Goal: Check status: Check status

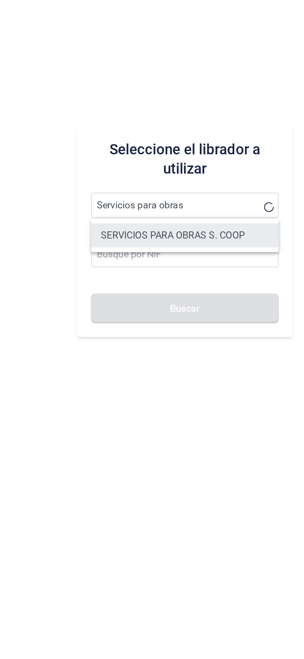
click at [216, 347] on li "SERVICIOS PARA OBRAS S. COOP" at bounding box center [192, 344] width 97 height 12
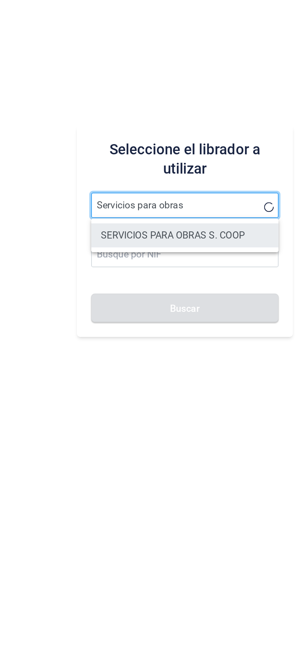
type input "SERVICIOS PARA OBRAS S. COOP"
type input "F72715204"
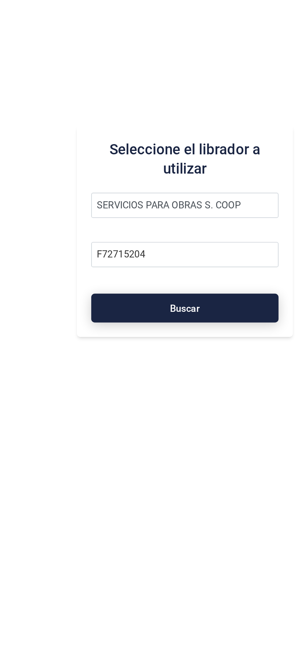
click at [208, 382] on button "Buscar" at bounding box center [192, 382] width 97 height 15
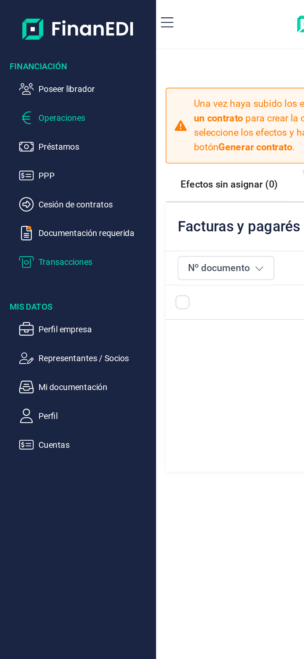
click at [46, 137] on p "Transacciones" at bounding box center [49, 135] width 58 height 7
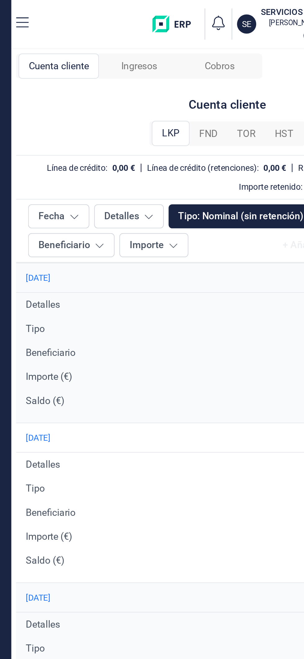
click at [187, 66] on span "FND" at bounding box center [183, 69] width 10 height 7
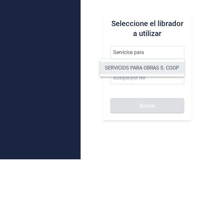
click at [162, 123] on li "SERVICIOS PARA OBRAS S. COOP" at bounding box center [142, 121] width 85 height 12
type input "SERVICIOS PARA OBRAS S. COOP"
type input "F72715204"
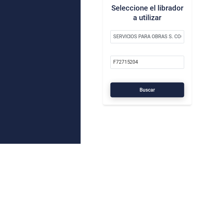
click at [158, 160] on button "Buscar" at bounding box center [148, 159] width 74 height 15
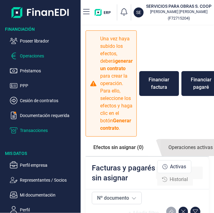
click at [47, 131] on p "Transacciones" at bounding box center [49, 130] width 58 height 7
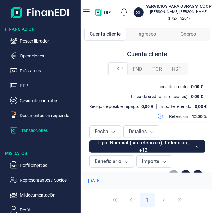
click at [143, 72] on div "FND" at bounding box center [138, 69] width 20 height 12
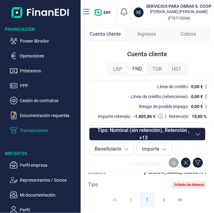
scroll to position [766, 0]
click at [42, 53] on p "Operaciones" at bounding box center [49, 55] width 58 height 7
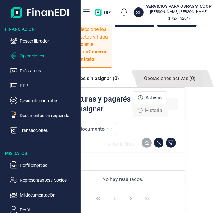
scroll to position [88, 27]
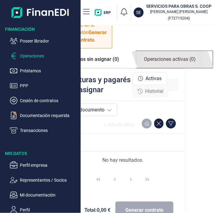
click at [178, 68] on link "Operaciones activas (0)" at bounding box center [169, 59] width 67 height 17
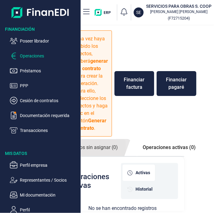
scroll to position [52, 27]
click at [144, 188] on span "Historial" at bounding box center [144, 189] width 17 height 7
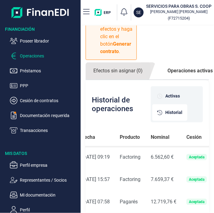
scroll to position [0, 53]
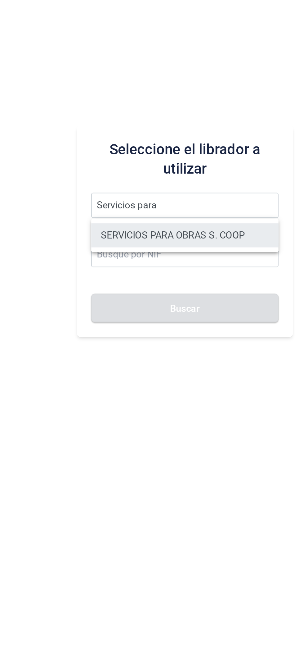
click at [212, 345] on li "SERVICIOS PARA OBRAS S. COOP" at bounding box center [192, 344] width 97 height 12
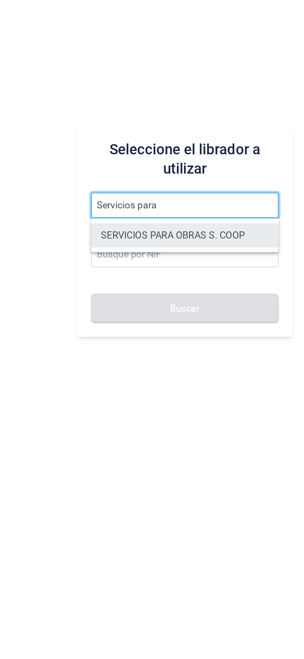
type input "SERVICIOS PARA OBRAS S. COOP"
type input "F72715204"
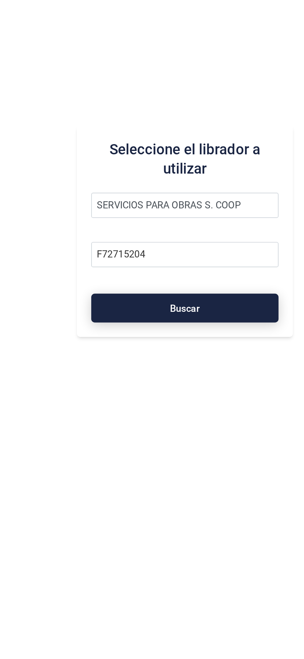
click at [213, 382] on button "Buscar" at bounding box center [192, 382] width 97 height 15
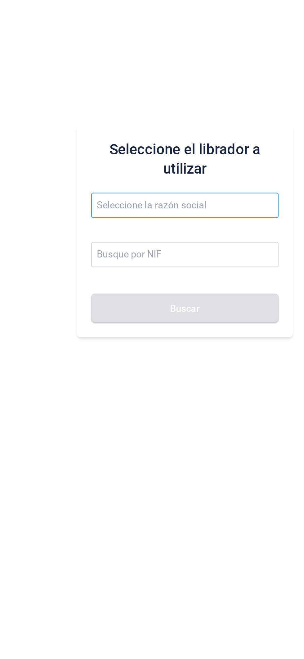
click at [175, 331] on input "text" at bounding box center [192, 328] width 97 height 13
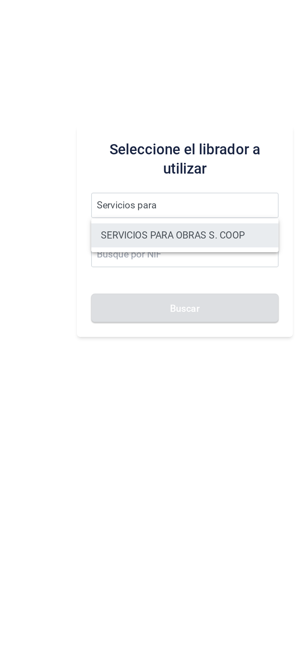
click at [204, 344] on li "SERVICIOS PARA OBRAS S. COOP" at bounding box center [192, 344] width 97 height 12
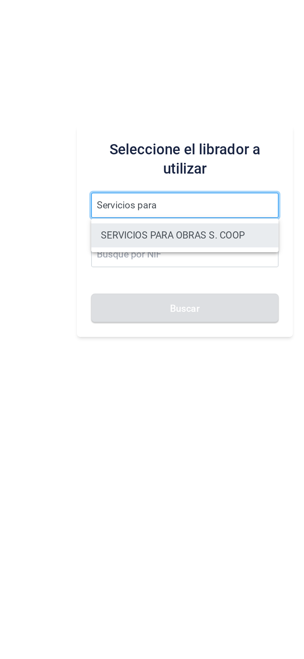
type input "SERVICIOS PARA OBRAS S. COOP"
type input "F72715204"
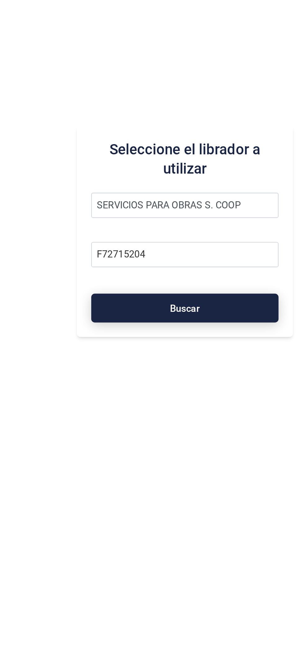
click at [205, 385] on button "Buscar" at bounding box center [192, 382] width 97 height 15
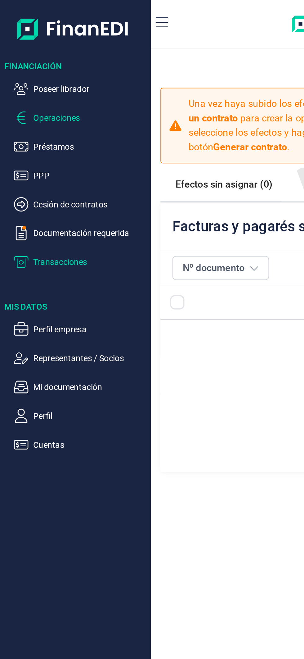
click at [48, 137] on p "Transacciones" at bounding box center [49, 135] width 58 height 7
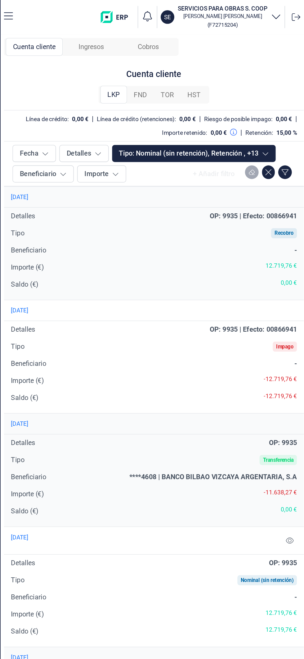
click at [189, 74] on div "FND" at bounding box center [183, 69] width 20 height 12
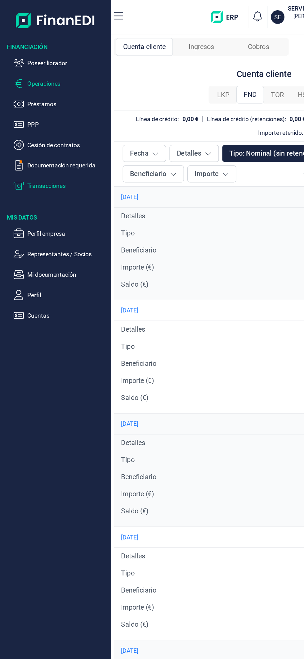
click at [42, 57] on p "Operaciones" at bounding box center [49, 60] width 58 height 7
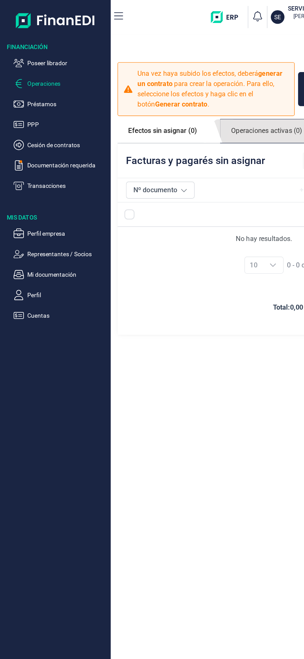
click at [194, 100] on link "Operaciones activas (0)" at bounding box center [194, 95] width 67 height 17
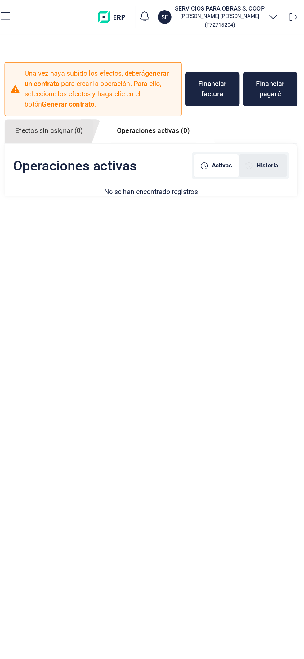
click at [287, 118] on div "Historial" at bounding box center [274, 120] width 35 height 16
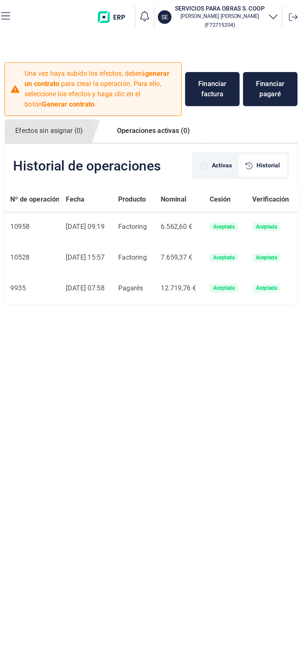
scroll to position [0, 74]
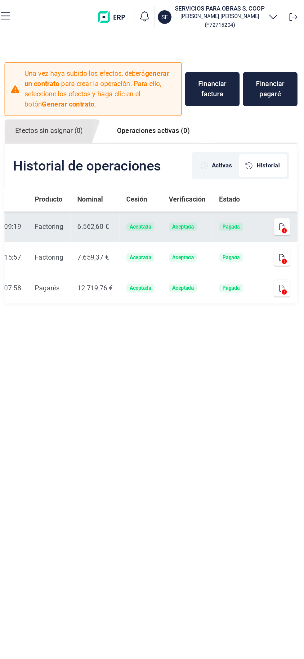
click at [291, 168] on icon at bounding box center [290, 168] width 4 height 4
click at [289, 169] on icon at bounding box center [290, 168] width 4 height 4
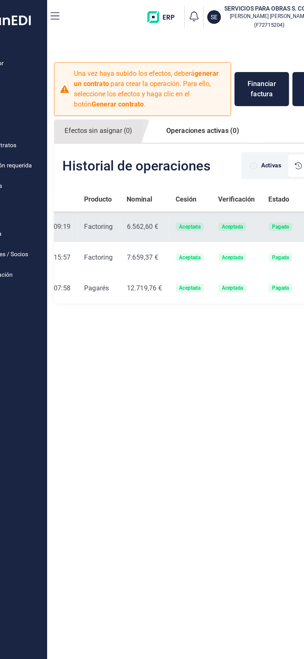
click at [186, 163] on div "Aceptada" at bounding box center [185, 165] width 16 height 4
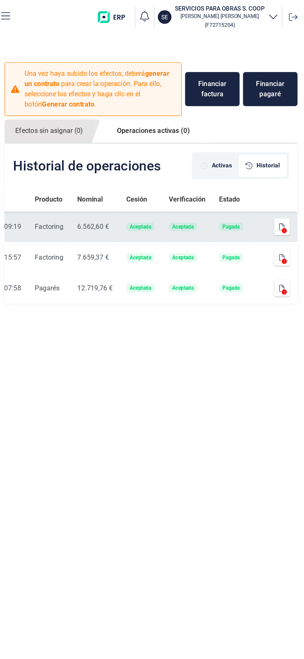
click at [290, 167] on icon at bounding box center [290, 168] width 4 height 4
click at [289, 167] on icon at bounding box center [290, 168] width 4 height 4
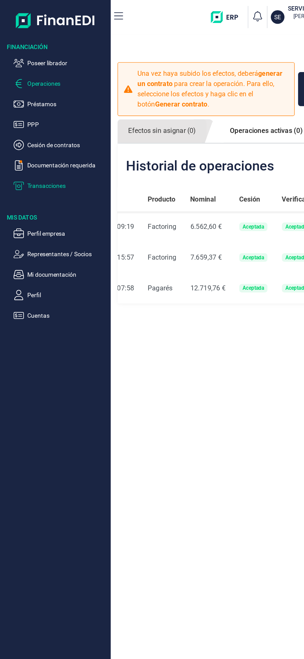
click at [55, 136] on p "Transacciones" at bounding box center [49, 135] width 58 height 7
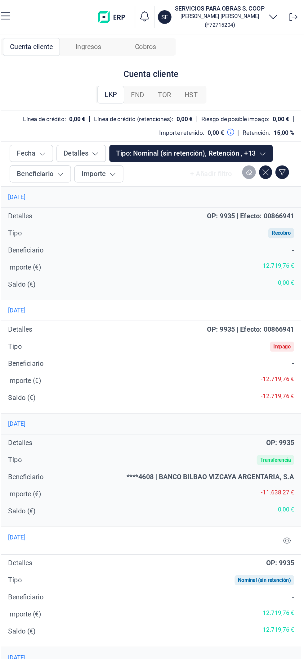
click at [188, 68] on div "FND" at bounding box center [183, 69] width 20 height 12
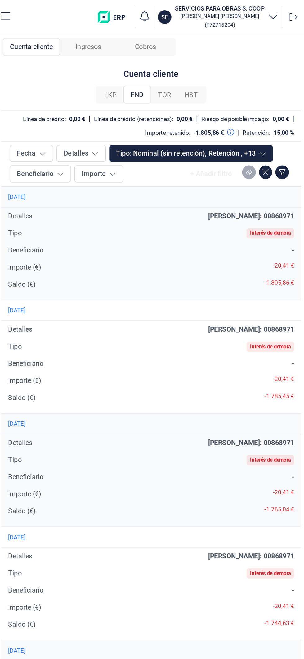
click at [167, 67] on span "LKP" at bounding box center [162, 69] width 9 height 7
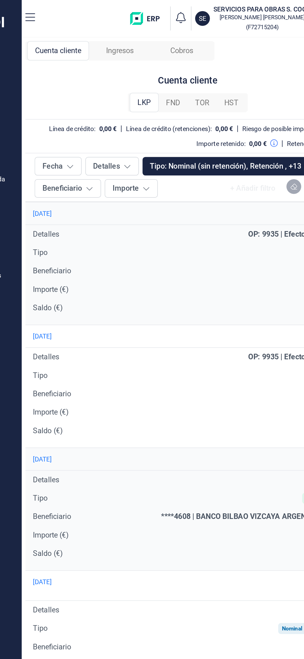
click at [186, 70] on span "FND" at bounding box center [183, 69] width 10 height 7
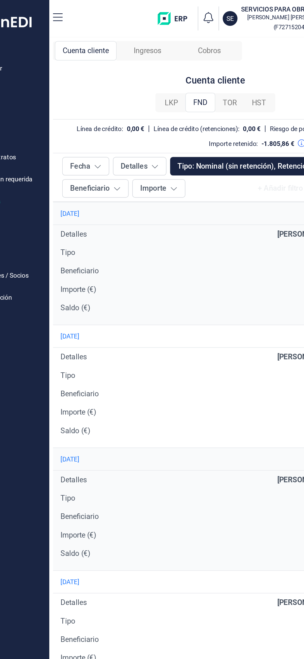
click at [164, 71] on span "LKP" at bounding box center [162, 69] width 9 height 7
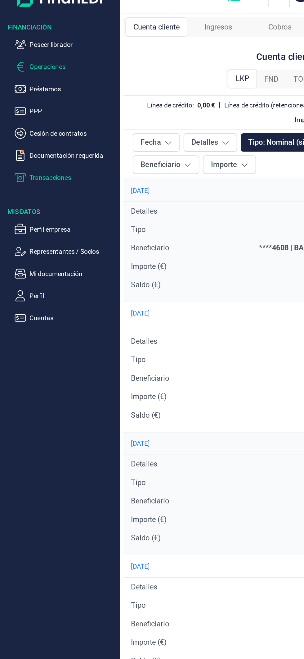
click at [53, 57] on p "Operaciones" at bounding box center [49, 60] width 58 height 7
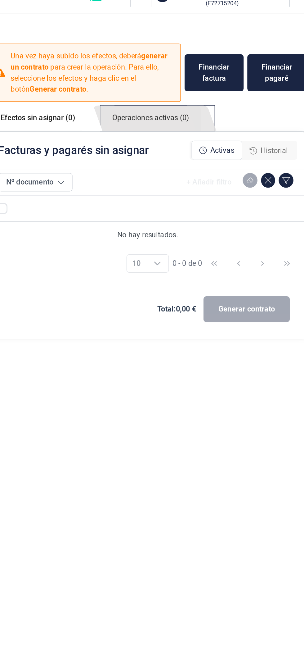
click at [211, 93] on link "Operaciones activas (0)" at bounding box center [194, 95] width 67 height 17
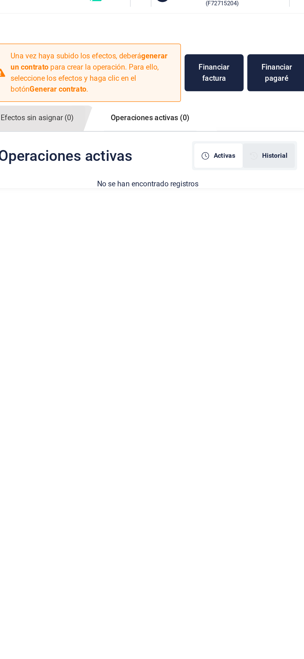
click at [283, 115] on div "Historial" at bounding box center [274, 120] width 35 height 16
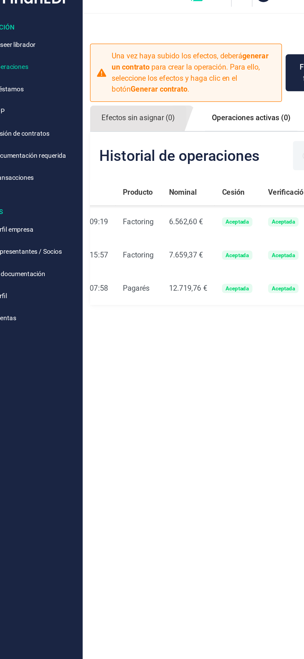
scroll to position [0, 74]
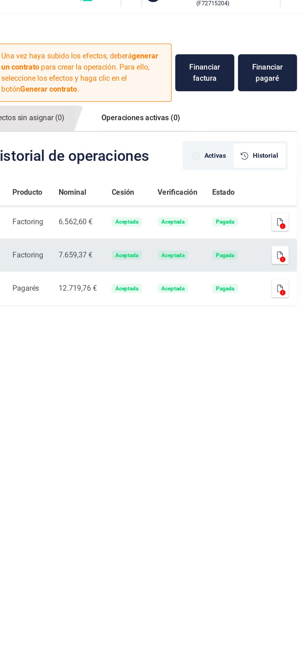
click at [290, 190] on icon at bounding box center [290, 191] width 4 height 4
click at [291, 189] on icon at bounding box center [290, 191] width 4 height 4
click at [290, 189] on icon at bounding box center [290, 191] width 4 height 4
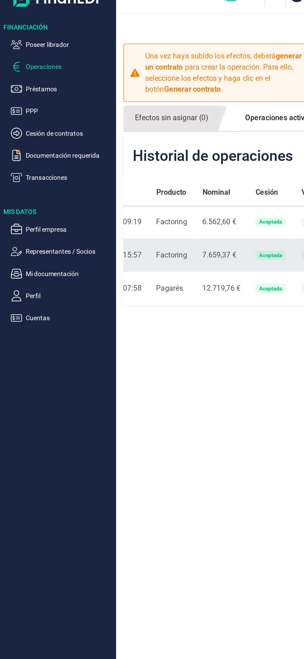
click at [143, 186] on div "7.659,37 €" at bounding box center [152, 187] width 26 height 7
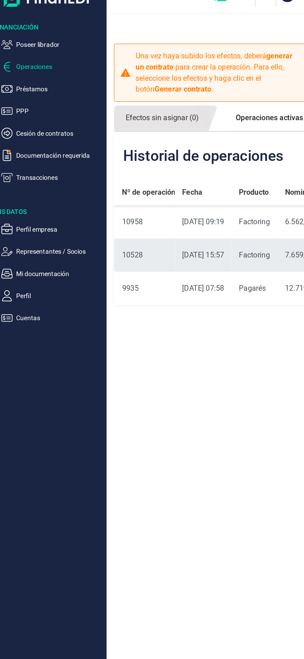
scroll to position [0, 0]
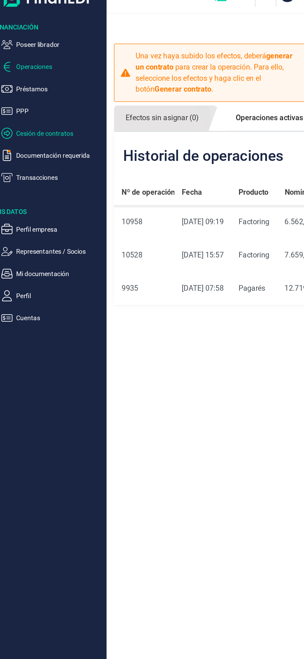
click at [60, 105] on p "Cesión de contratos" at bounding box center [49, 105] width 58 height 7
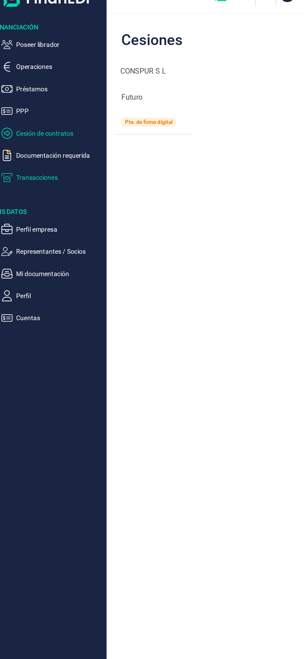
click at [53, 135] on p "Transacciones" at bounding box center [49, 135] width 58 height 7
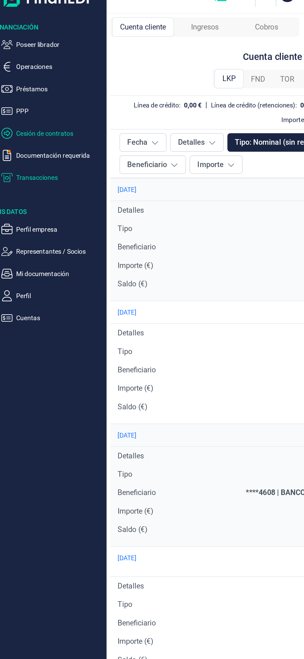
click at [61, 105] on p "Cesión de contratos" at bounding box center [49, 105] width 58 height 7
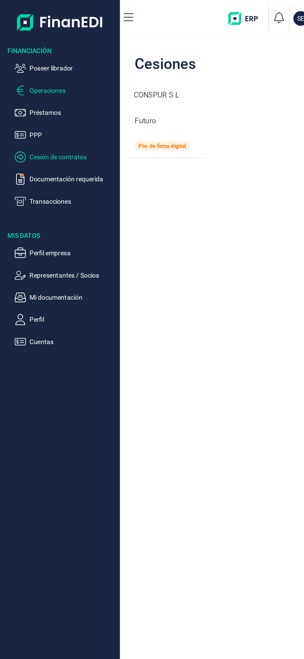
click at [58, 59] on p "Operaciones" at bounding box center [49, 60] width 58 height 7
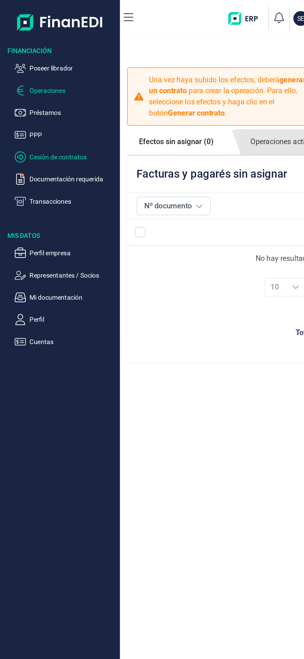
click at [56, 103] on p "Cesión de contratos" at bounding box center [49, 105] width 58 height 7
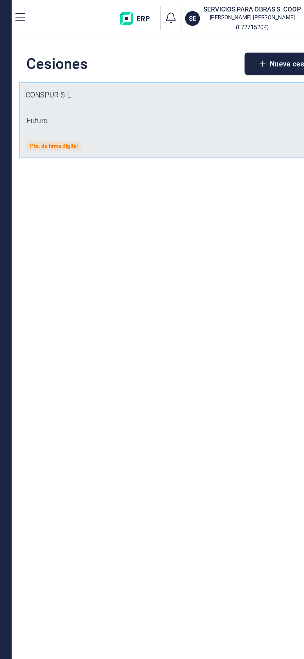
click at [177, 93] on tr "CONSPUR S L Futuro Pte. de firma digital" at bounding box center [193, 80] width 214 height 51
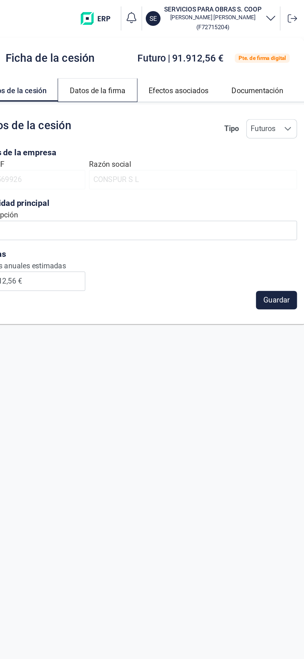
click at [175, 62] on link "Datos de la firma" at bounding box center [165, 60] width 53 height 15
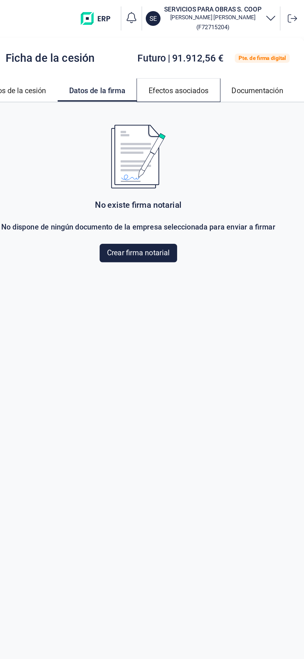
click at [234, 58] on link "Efectos asociados" at bounding box center [220, 60] width 56 height 15
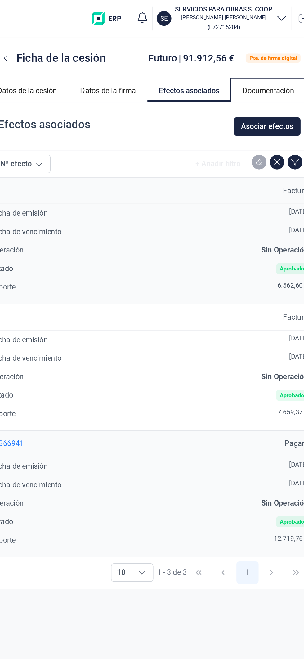
click at [267, 57] on link "Documentación" at bounding box center [273, 60] width 50 height 15
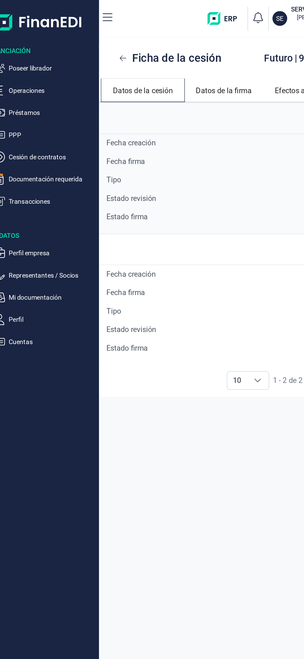
click at [119, 62] on link "Datos de la cesión" at bounding box center [110, 60] width 56 height 15
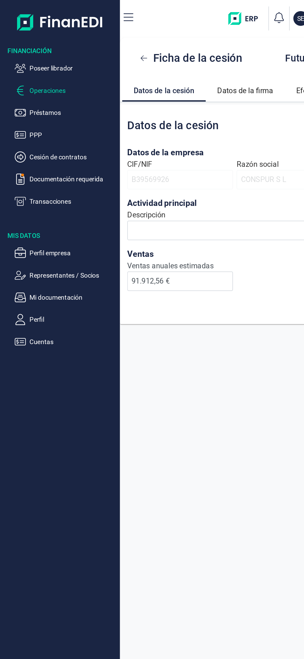
click at [57, 62] on p "Operaciones" at bounding box center [49, 60] width 58 height 7
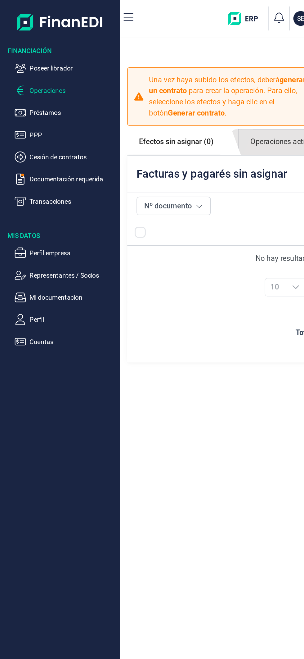
click at [190, 93] on link "Operaciones activas (0)" at bounding box center [194, 95] width 67 height 17
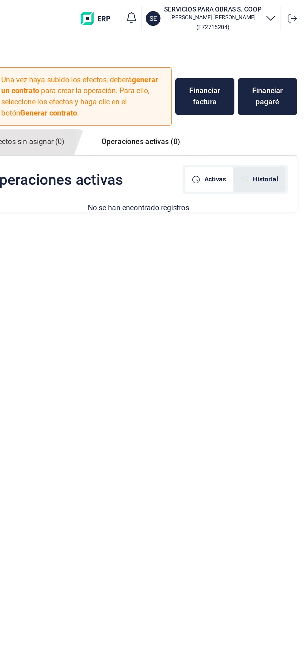
click at [286, 116] on div "Historial" at bounding box center [274, 120] width 35 height 16
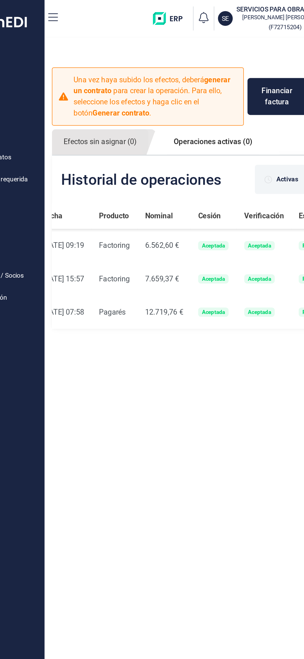
scroll to position [0, 74]
